Goal: Information Seeking & Learning: Learn about a topic

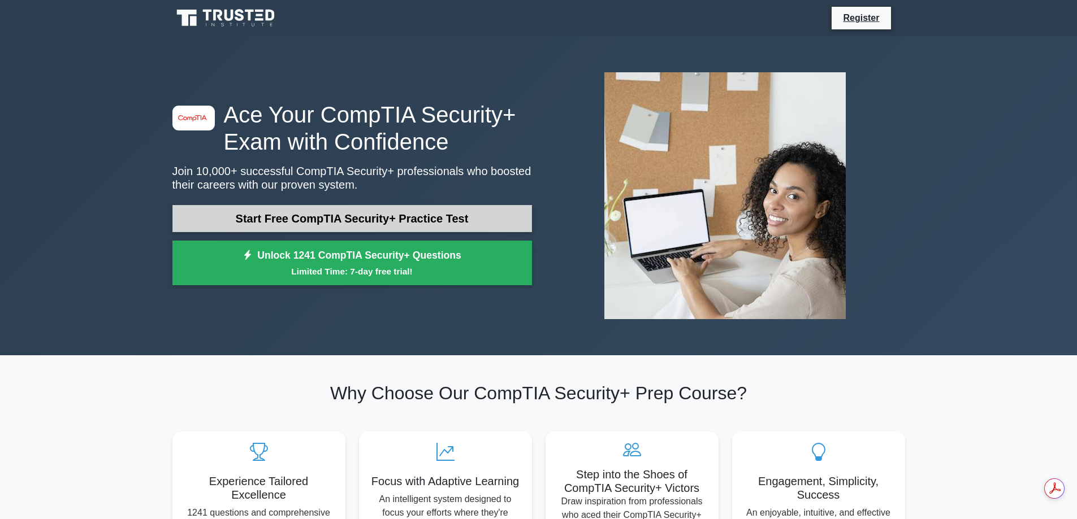
click at [471, 207] on link "Start Free CompTIA Security+ Practice Test" at bounding box center [351, 218] width 359 height 27
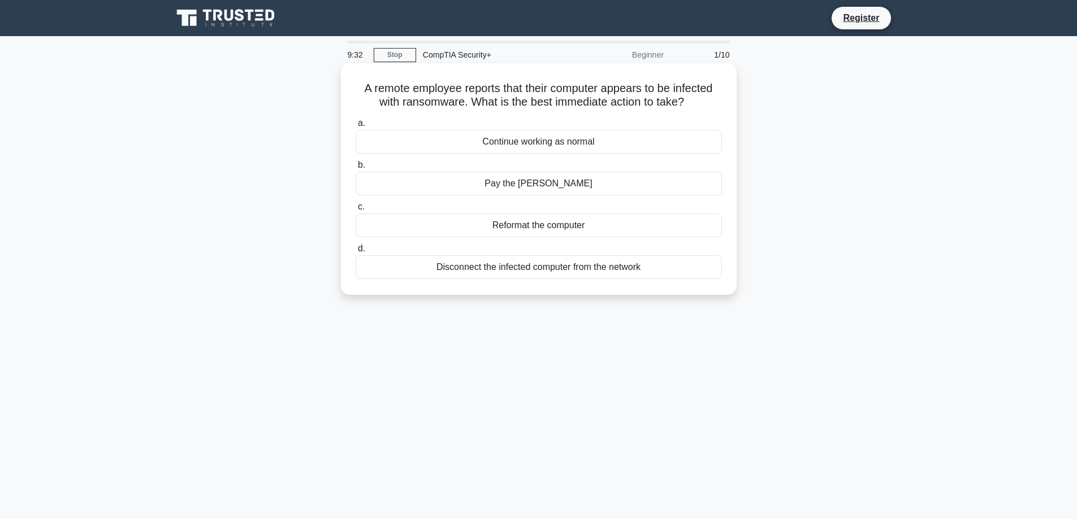
click at [597, 271] on div "Disconnect the infected computer from the network" at bounding box center [538, 267] width 366 height 24
click at [355, 253] on input "d. Disconnect the infected computer from the network" at bounding box center [355, 248] width 0 height 7
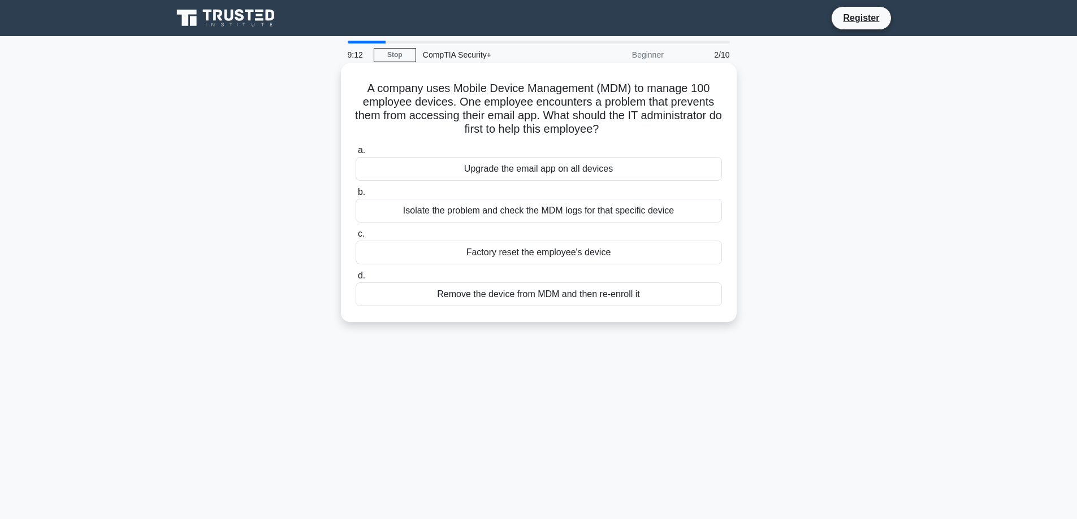
click at [543, 210] on div "Isolate the problem and check the MDM logs for that specific device" at bounding box center [538, 211] width 366 height 24
click at [355, 196] on input "b. Isolate the problem and check the MDM logs for that specific device" at bounding box center [355, 192] width 0 height 7
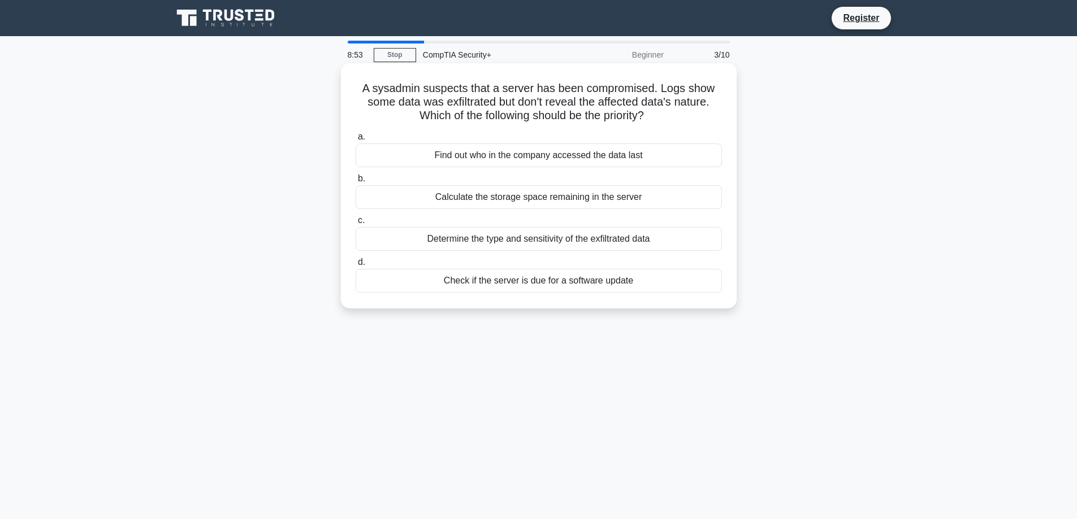
click at [683, 243] on div "Determine the type and sensitivity of the exfiltrated data" at bounding box center [538, 239] width 366 height 24
click at [355, 224] on input "c. Determine the type and sensitivity of the exfiltrated data" at bounding box center [355, 220] width 0 height 7
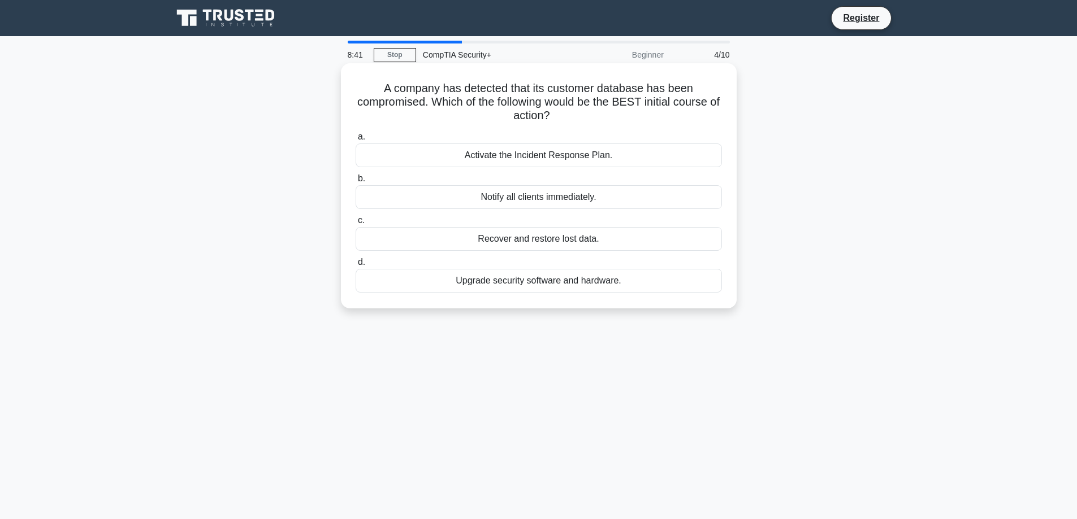
click at [628, 156] on div "Activate the Incident Response Plan." at bounding box center [538, 156] width 366 height 24
click at [355, 141] on input "a. Activate the Incident Response Plan." at bounding box center [355, 136] width 0 height 7
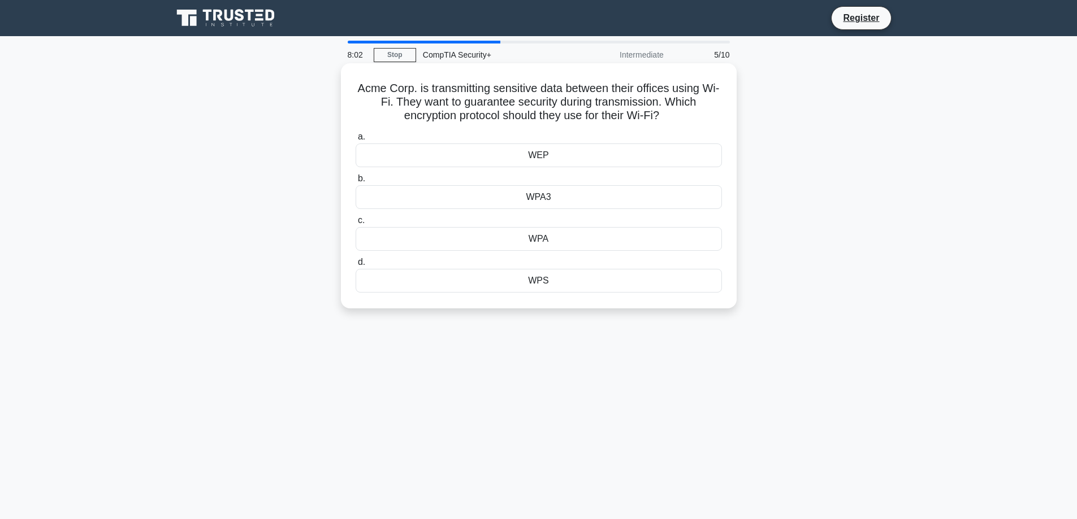
click at [688, 204] on div "WPA3" at bounding box center [538, 197] width 366 height 24
click at [355, 183] on input "b. WPA3" at bounding box center [355, 178] width 0 height 7
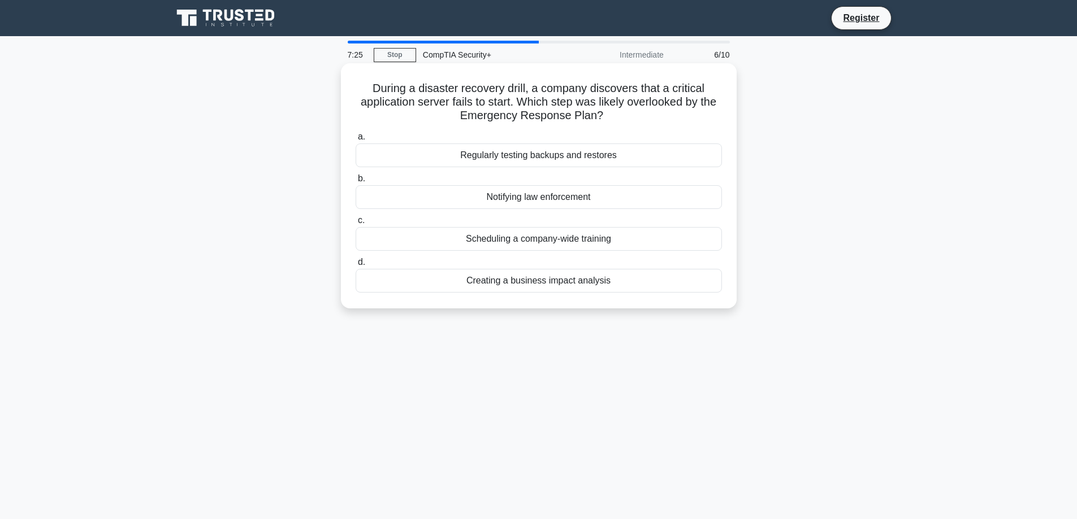
click at [684, 156] on div "Regularly testing backups and restores" at bounding box center [538, 156] width 366 height 24
click at [355, 141] on input "a. Regularly testing backups and restores" at bounding box center [355, 136] width 0 height 7
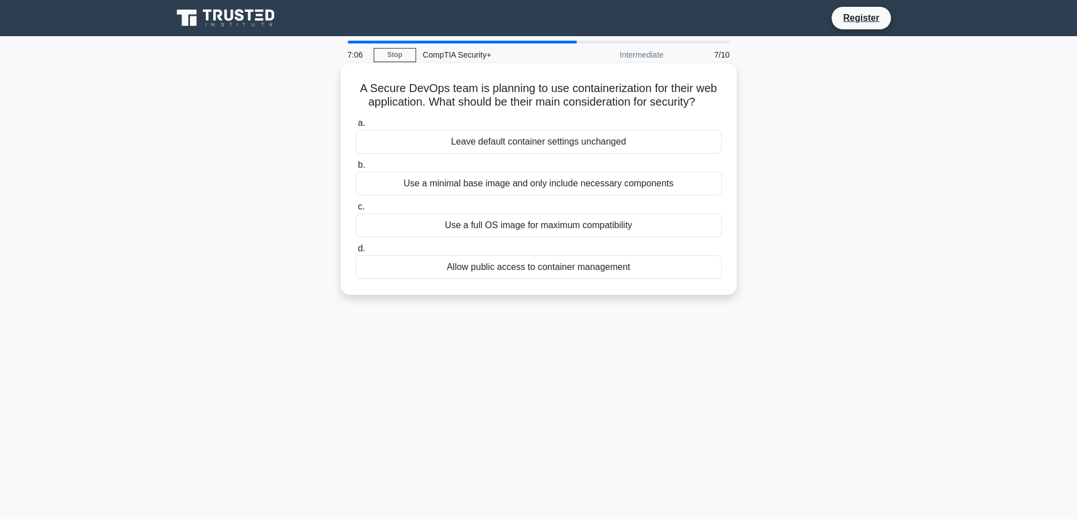
click at [711, 183] on div "Use a minimal base image and only include necessary components" at bounding box center [538, 184] width 366 height 24
click at [355, 169] on input "b. Use a minimal base image and only include necessary components" at bounding box center [355, 165] width 0 height 7
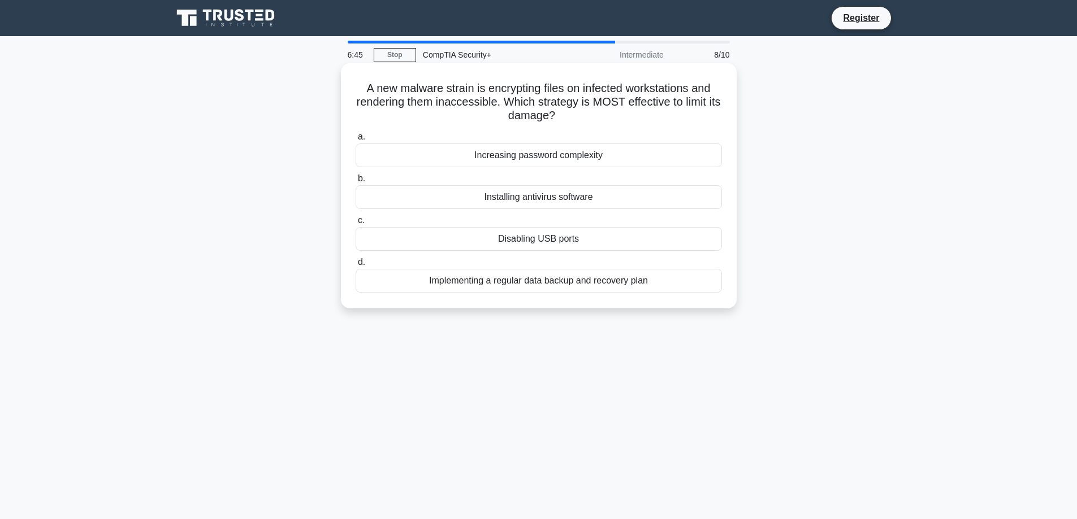
click at [670, 280] on div "Implementing a regular data backup and recovery plan" at bounding box center [538, 281] width 366 height 24
click at [355, 266] on input "d. Implementing a regular data backup and recovery plan" at bounding box center [355, 262] width 0 height 7
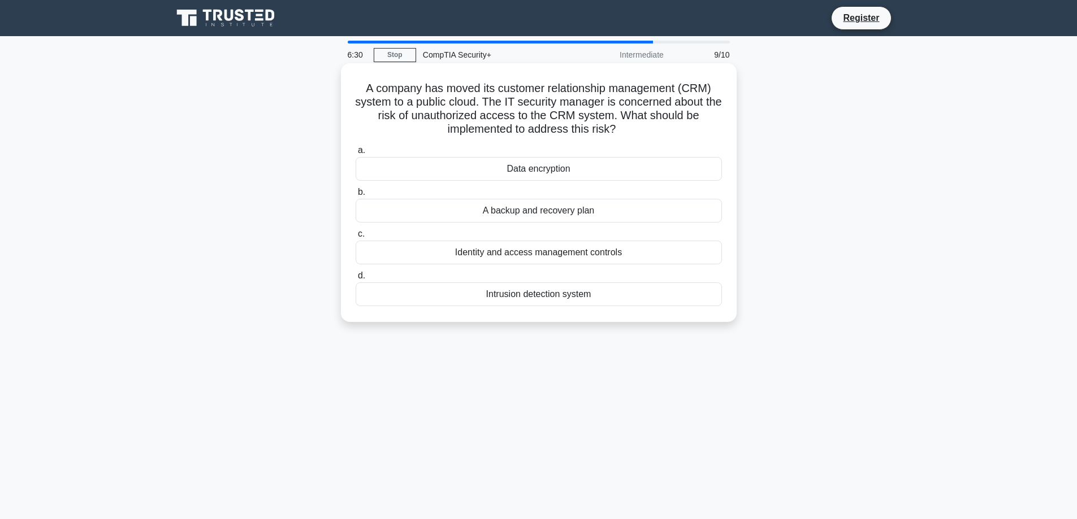
click at [697, 169] on div "Data encryption" at bounding box center [538, 169] width 366 height 24
click at [355, 154] on input "a. Data encryption" at bounding box center [355, 150] width 0 height 7
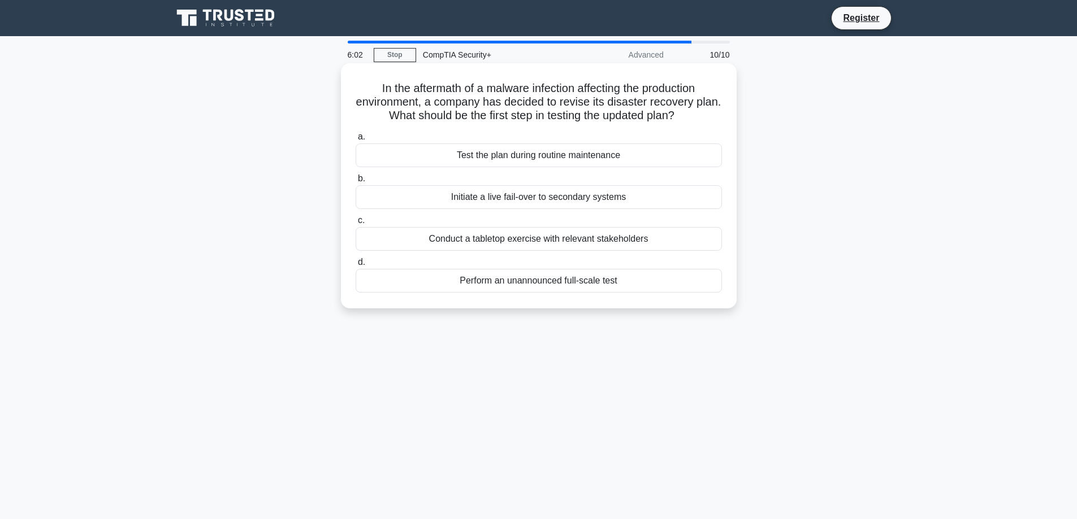
click at [576, 237] on div "Conduct a tabletop exercise with relevant stakeholders" at bounding box center [538, 239] width 366 height 24
click at [355, 224] on input "c. Conduct a tabletop exercise with relevant stakeholders" at bounding box center [355, 220] width 0 height 7
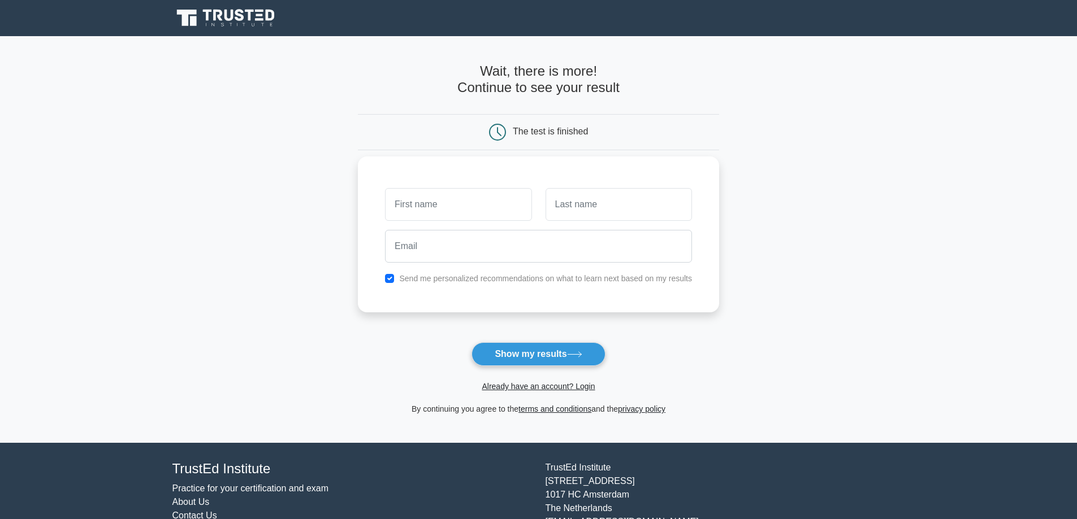
click at [483, 280] on label "Send me personalized recommendations on what to learn next based on my results" at bounding box center [545, 278] width 293 height 9
click at [388, 275] on input "checkbox" at bounding box center [389, 278] width 9 height 9
checkbox input "false"
click at [517, 358] on button "Show my results" at bounding box center [537, 354] width 133 height 24
click at [465, 200] on input "text" at bounding box center [458, 204] width 146 height 33
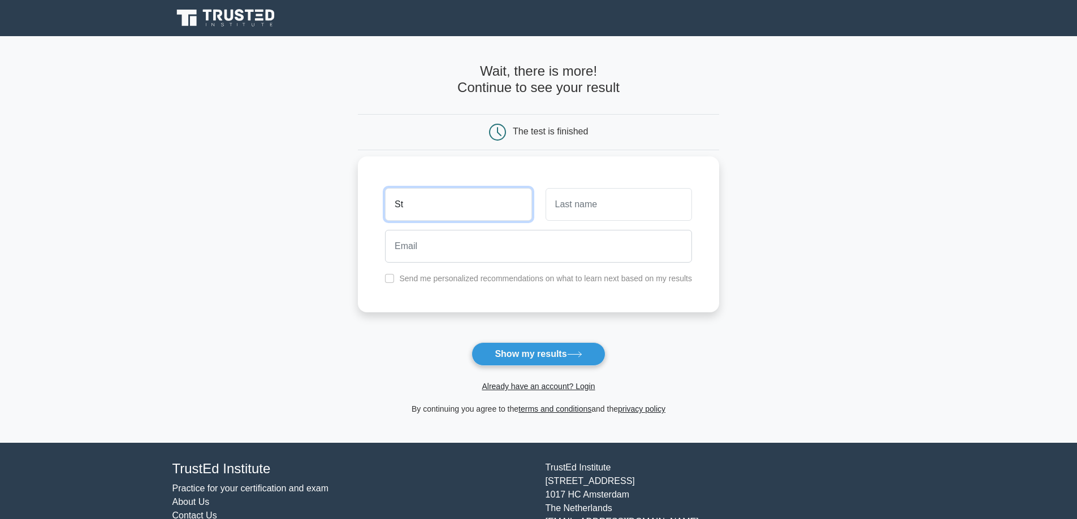
type input "St"
type input "D"
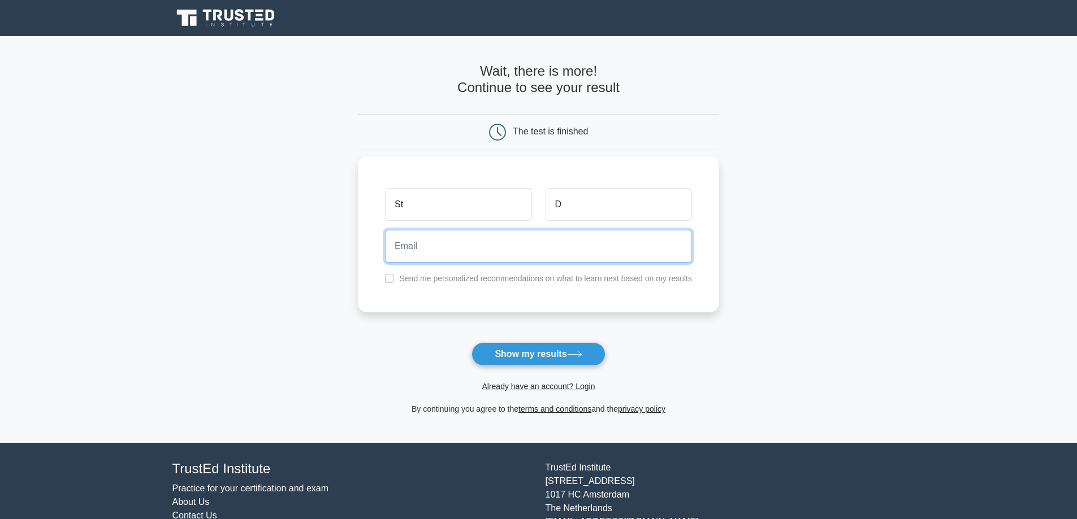
click at [470, 248] on input "email" at bounding box center [538, 246] width 307 height 33
type input "steven.dang@risewithaurora.com"
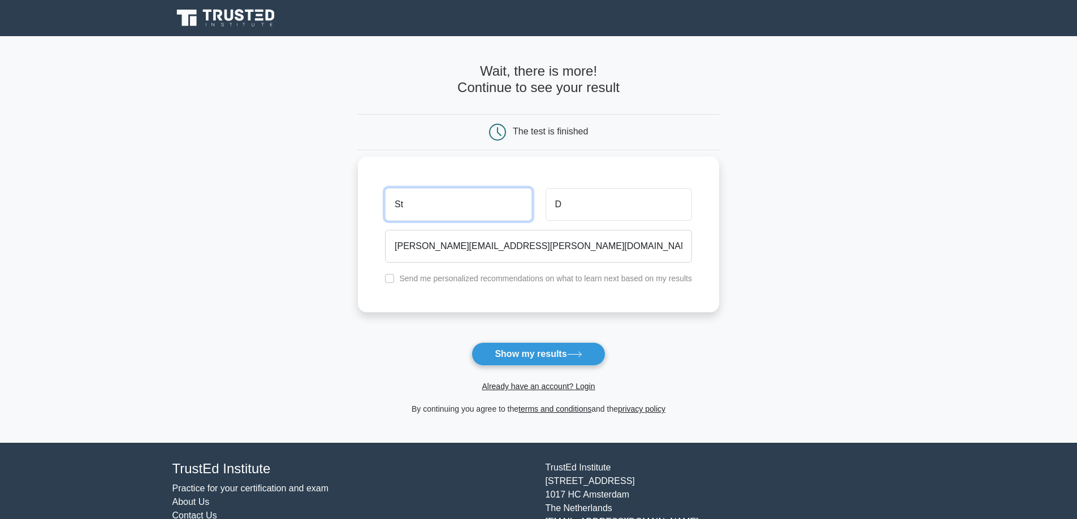
click at [446, 211] on input "St" at bounding box center [458, 204] width 146 height 33
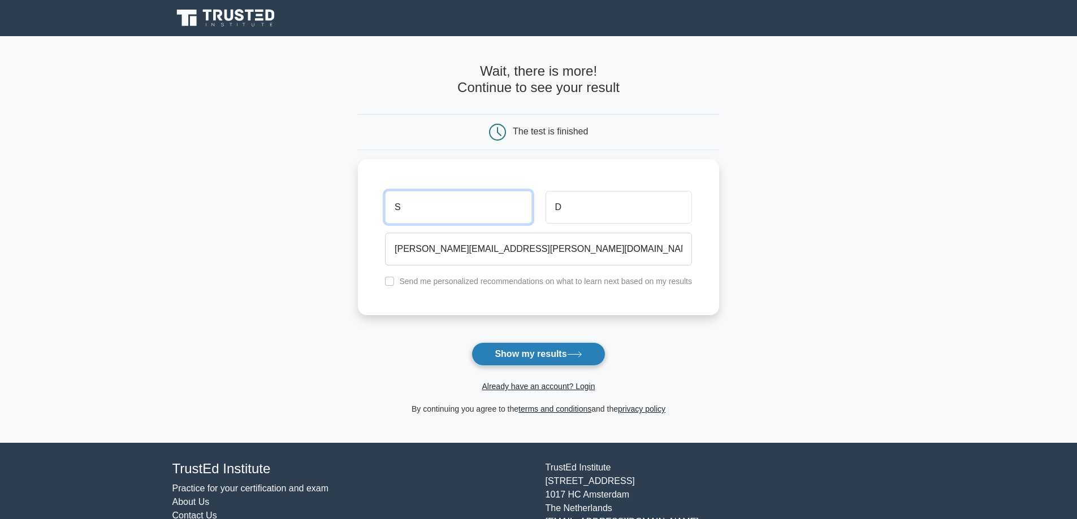
type input "S"
click at [527, 351] on button "Show my results" at bounding box center [537, 354] width 133 height 24
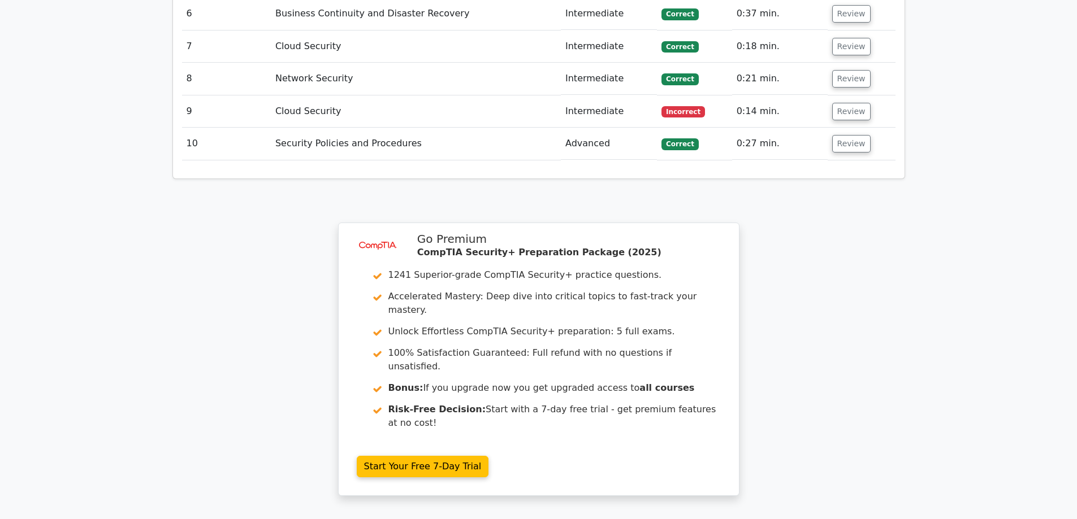
scroll to position [1243, 0]
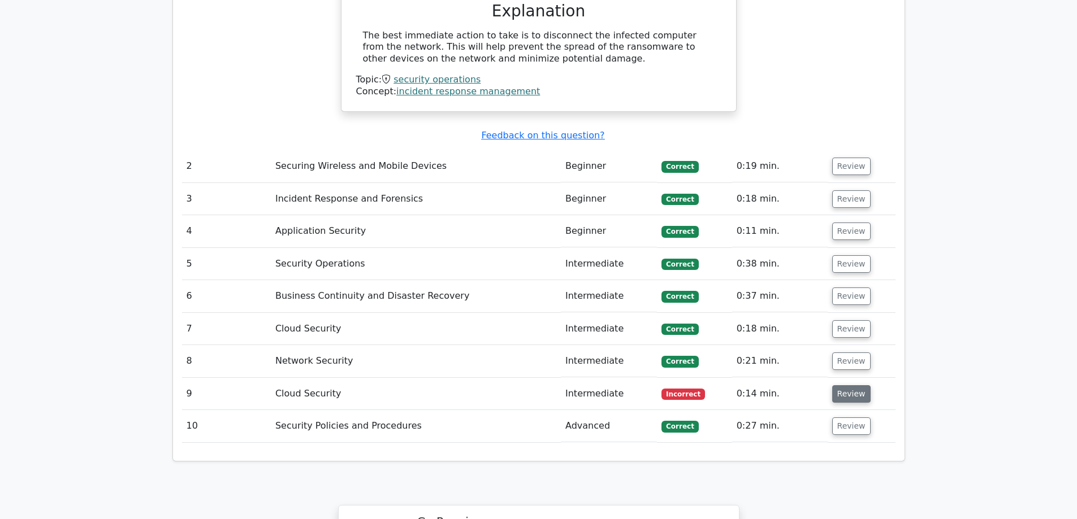
click at [847, 385] on button "Review" at bounding box center [851, 394] width 38 height 18
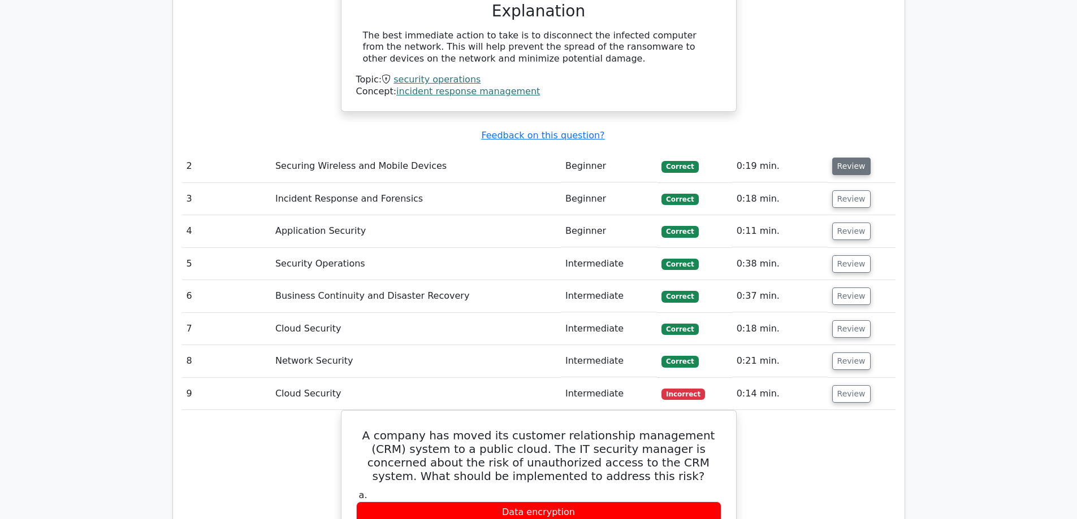
click at [856, 158] on button "Review" at bounding box center [851, 167] width 38 height 18
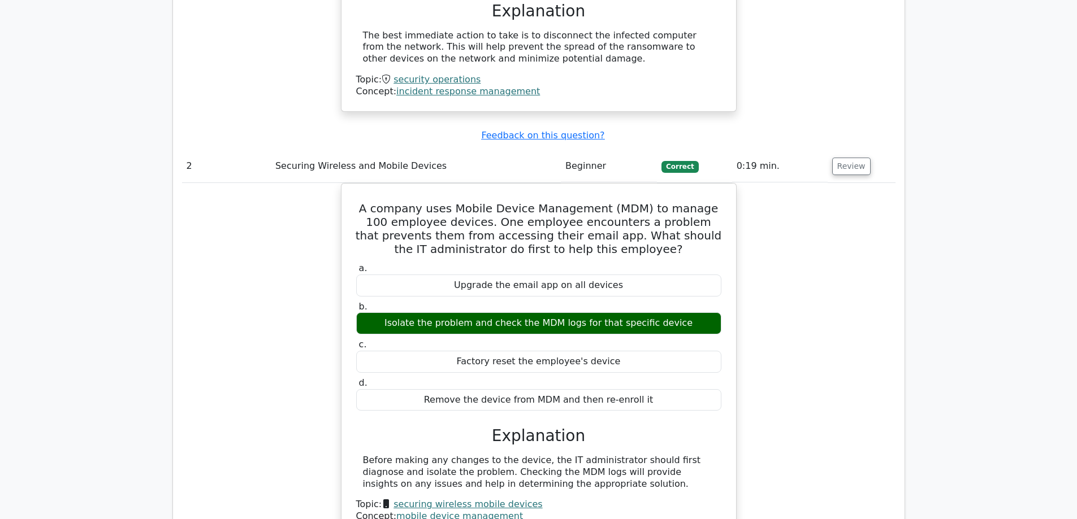
scroll to position [1469, 0]
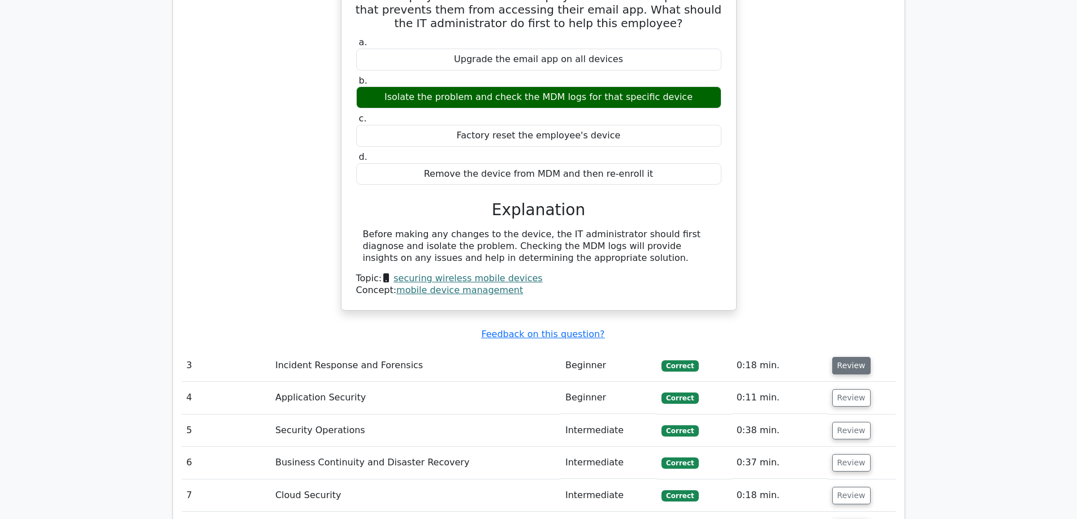
click at [833, 357] on button "Review" at bounding box center [851, 366] width 38 height 18
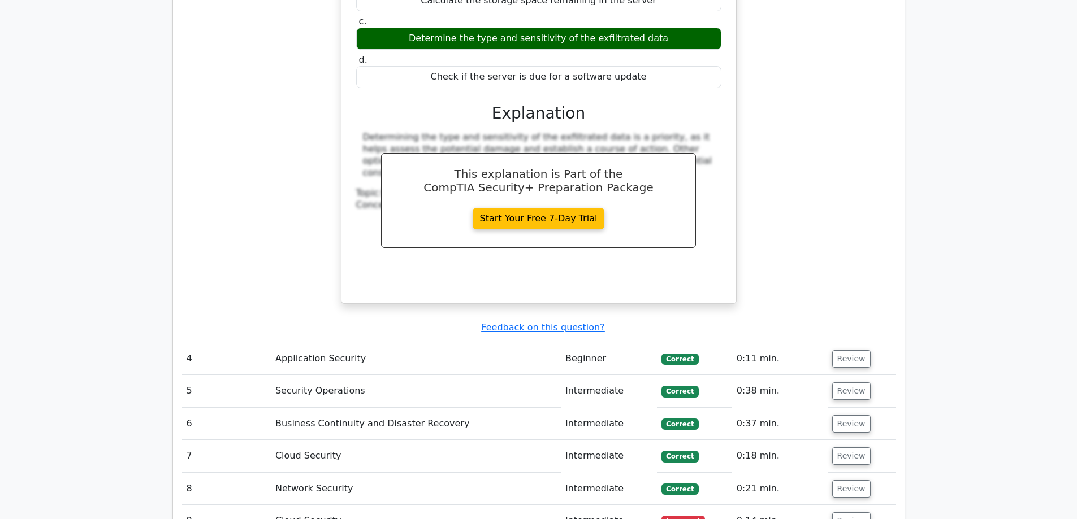
scroll to position [2035, 0]
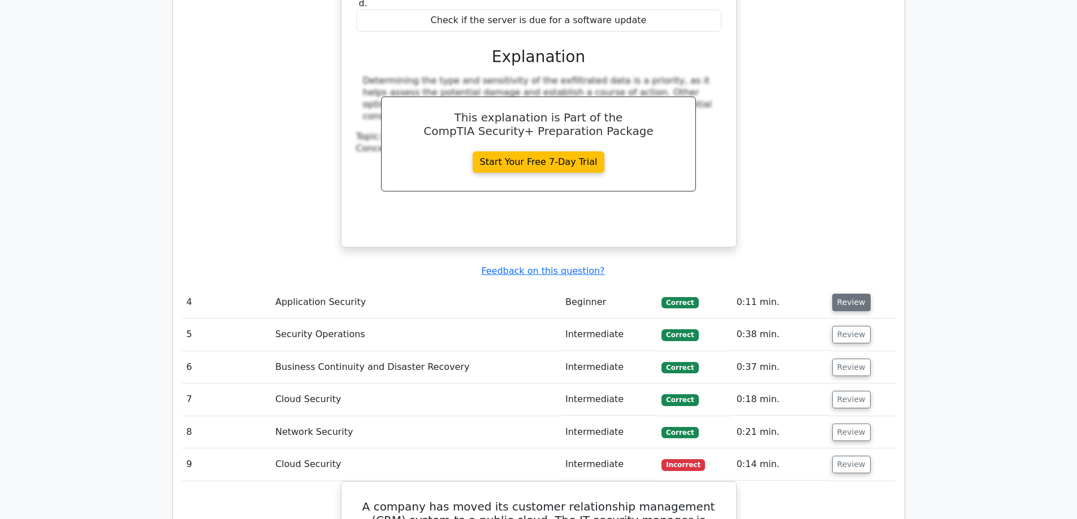
click at [849, 294] on button "Review" at bounding box center [851, 303] width 38 height 18
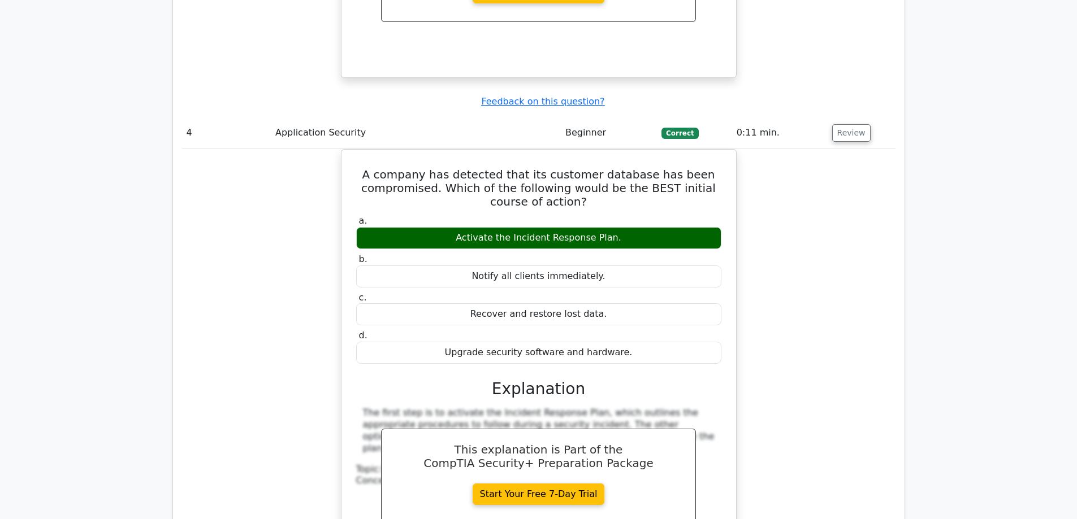
scroll to position [2430, 0]
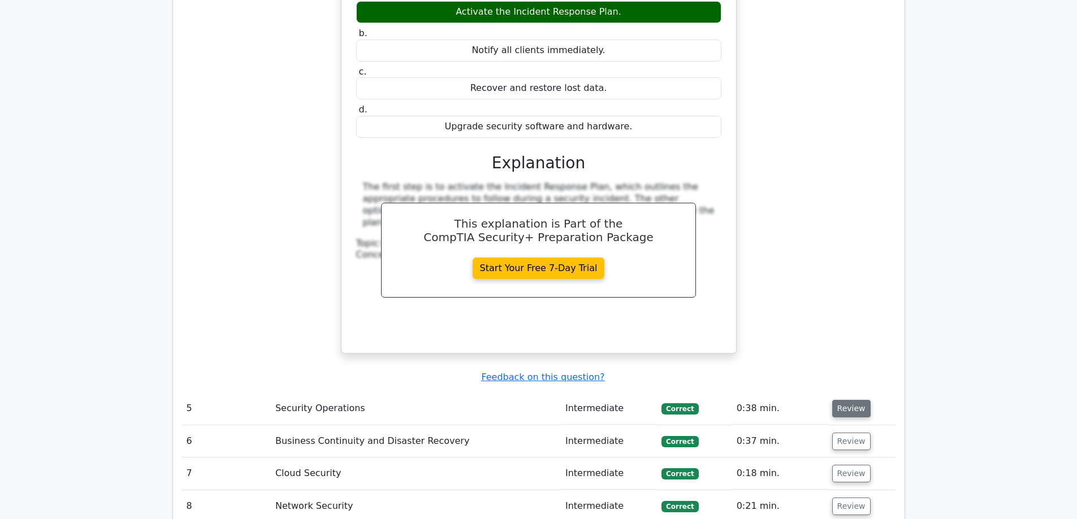
click at [852, 400] on button "Review" at bounding box center [851, 409] width 38 height 18
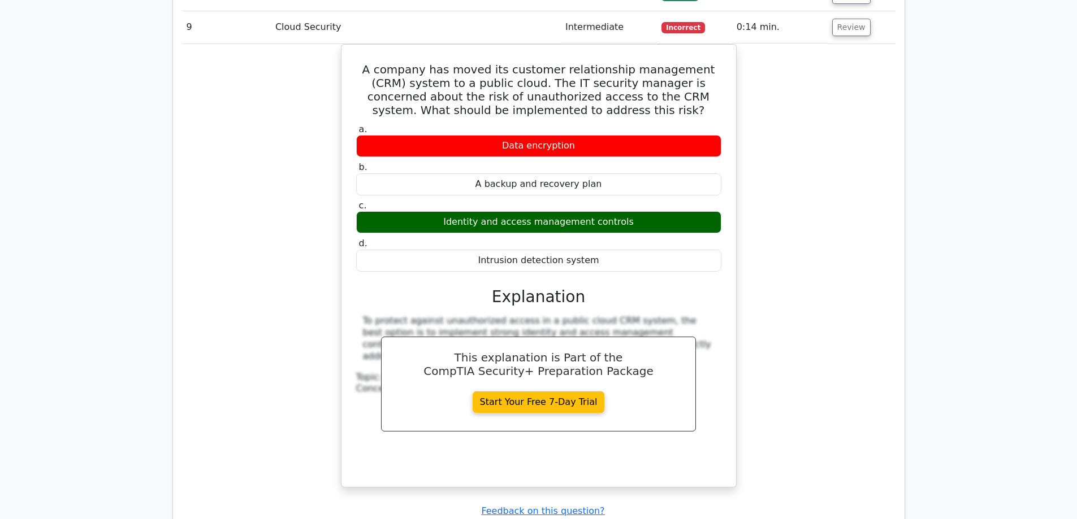
scroll to position [3108, 0]
